Goal: Manage account settings

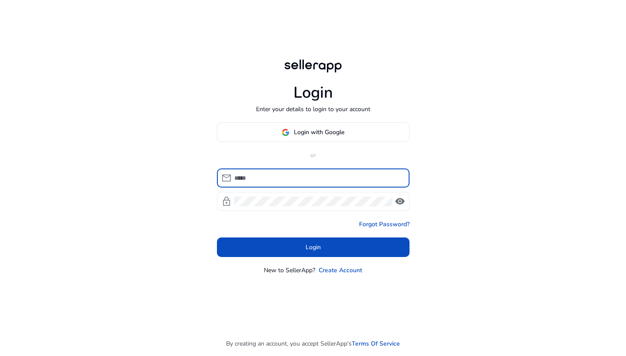
type input "**********"
click at [313, 247] on button "Login" at bounding box center [313, 248] width 193 height 20
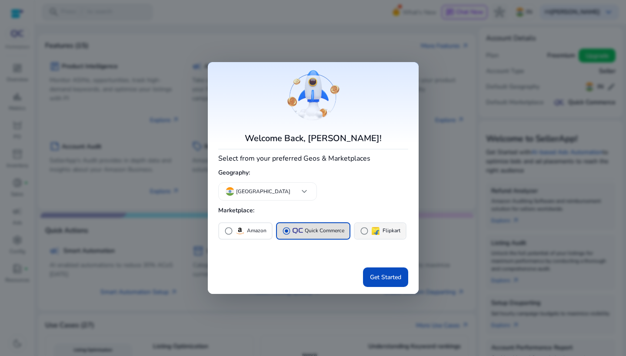
click at [361, 232] on span "radio_button_unchecked" at bounding box center [364, 231] width 9 height 9
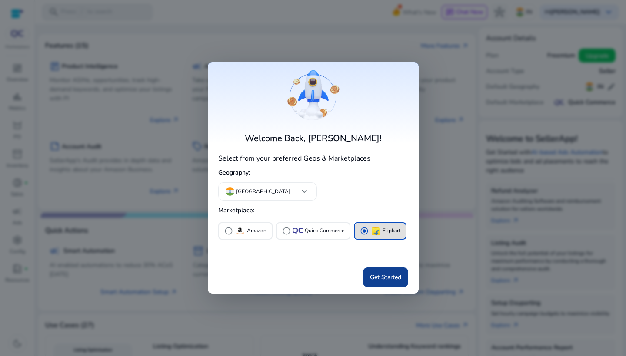
click at [385, 276] on span "Get Started" at bounding box center [385, 277] width 31 height 9
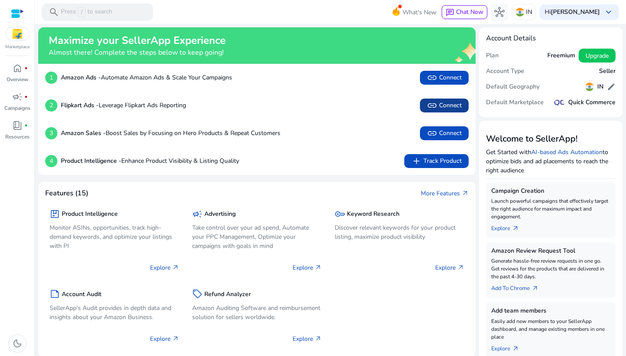
click at [442, 106] on span "link Connect" at bounding box center [444, 105] width 35 height 10
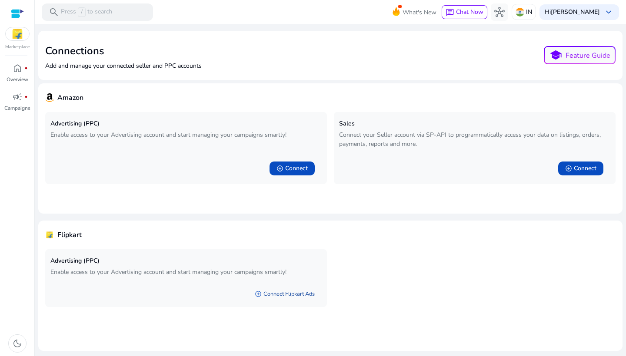
click at [255, 298] on span "add_circle" at bounding box center [258, 294] width 7 height 7
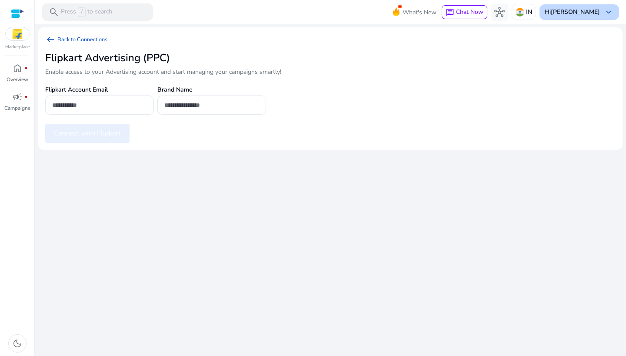
click at [593, 13] on b "[PERSON_NAME]" at bounding box center [575, 12] width 49 height 8
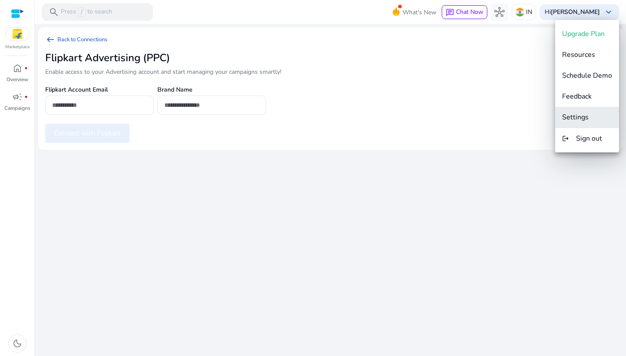
click at [577, 116] on span "Settings" at bounding box center [575, 118] width 27 height 10
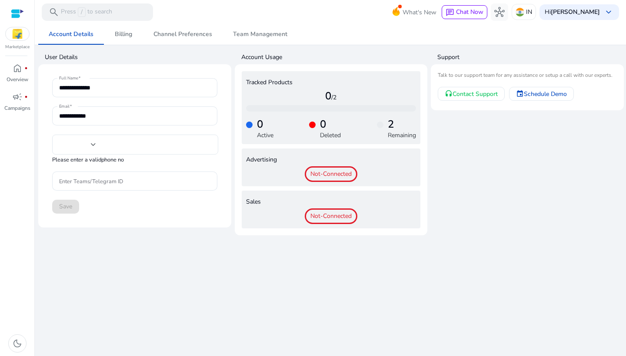
type input "**********"
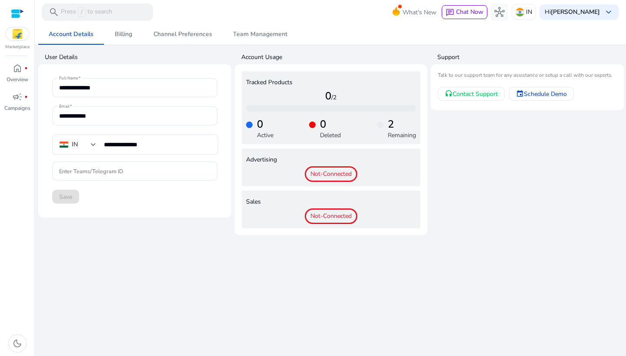
click at [459, 222] on app-user-support "Support Talk to our support team for any assistance or setup a call with our ex…" at bounding box center [527, 143] width 193 height 186
click at [15, 12] on div at bounding box center [17, 14] width 13 height 10
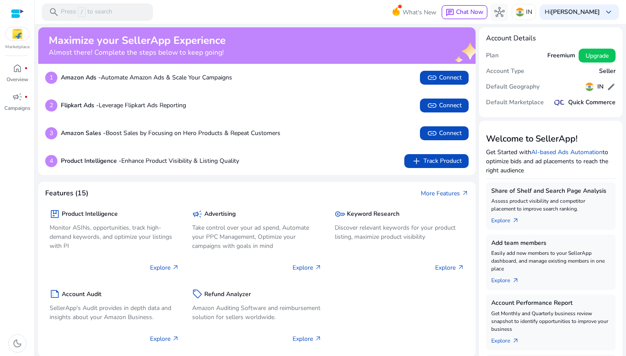
click at [21, 10] on div at bounding box center [17, 14] width 13 height 10
click at [603, 10] on span "keyboard_arrow_down" at bounding box center [608, 12] width 10 height 10
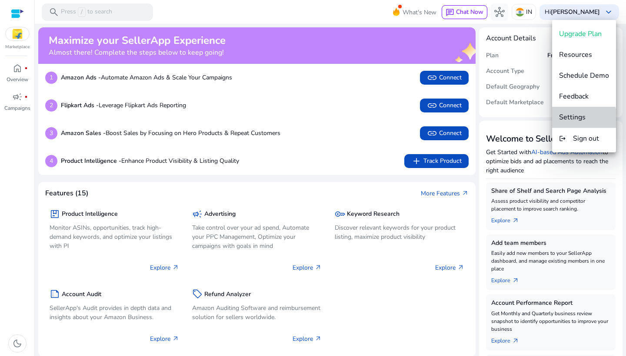
click at [575, 121] on span "Settings" at bounding box center [572, 118] width 27 height 10
